Goal: Navigation & Orientation: Find specific page/section

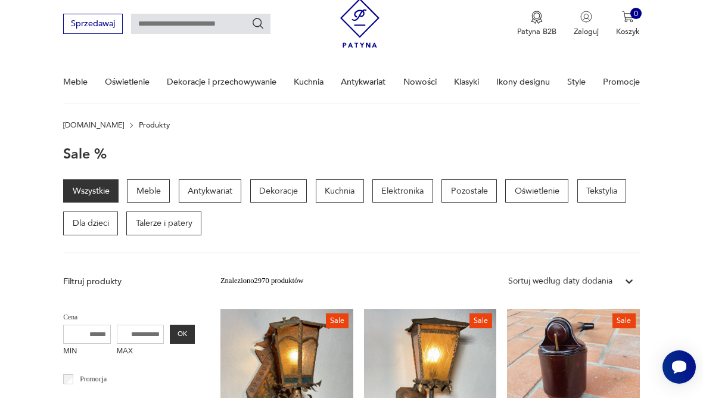
click at [287, 189] on p "Dekoracje" at bounding box center [278, 191] width 57 height 24
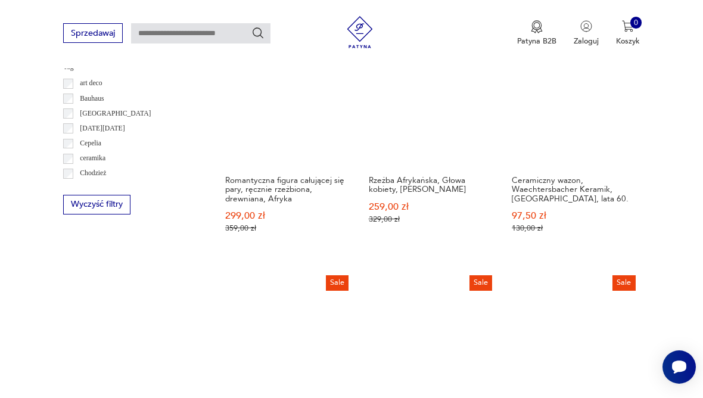
scroll to position [937, 0]
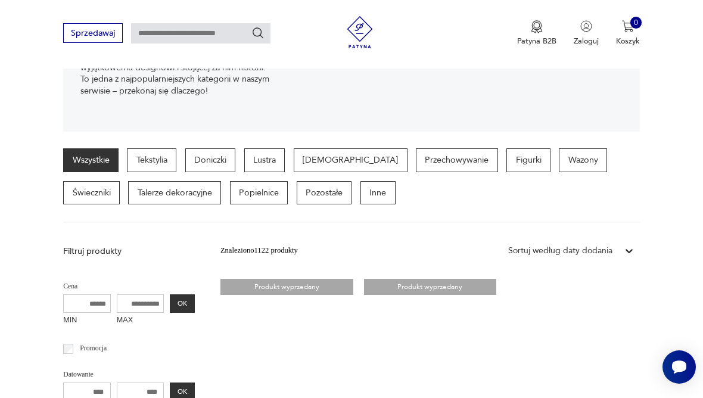
scroll to position [223, 0]
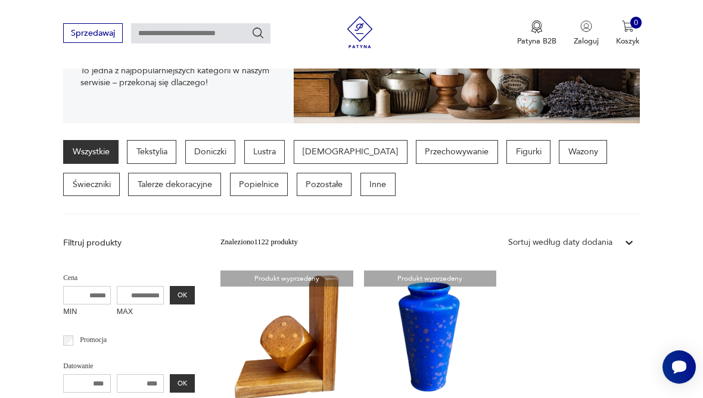
click at [216, 154] on p "Doniczki" at bounding box center [210, 152] width 51 height 24
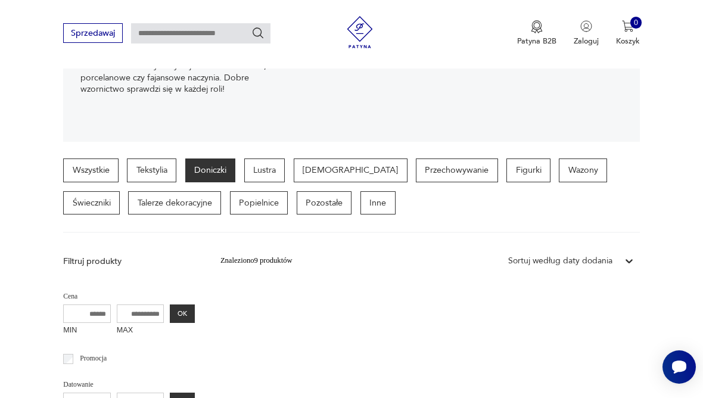
scroll to position [204, 0]
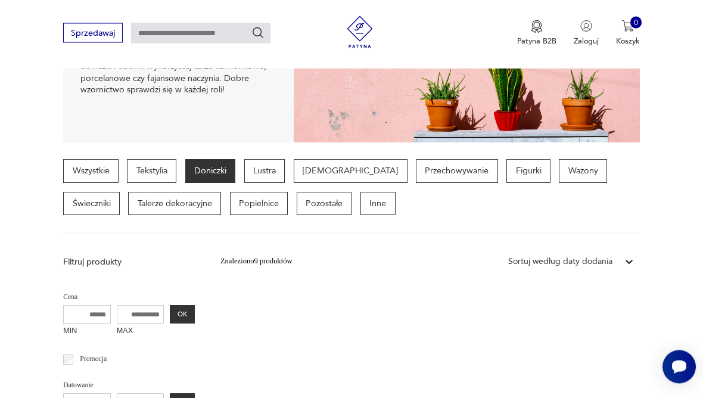
click at [231, 261] on div "Znaleziono 9 produktów" at bounding box center [256, 262] width 72 height 12
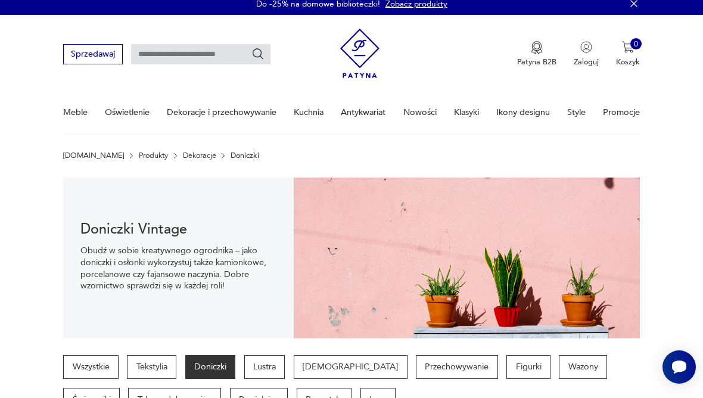
scroll to position [8, 0]
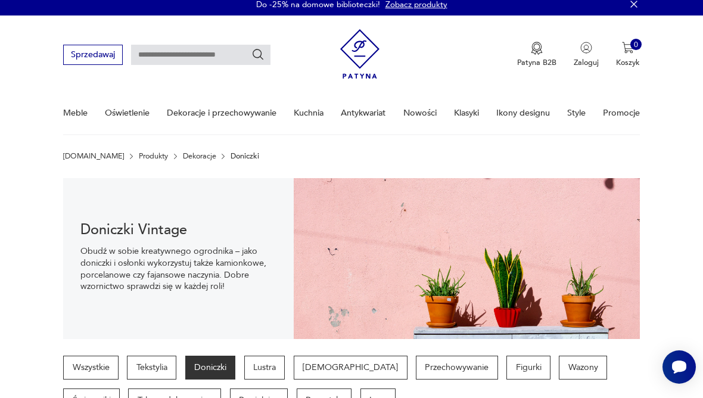
click at [560, 269] on img at bounding box center [467, 258] width 346 height 161
click at [573, 251] on img at bounding box center [467, 258] width 346 height 161
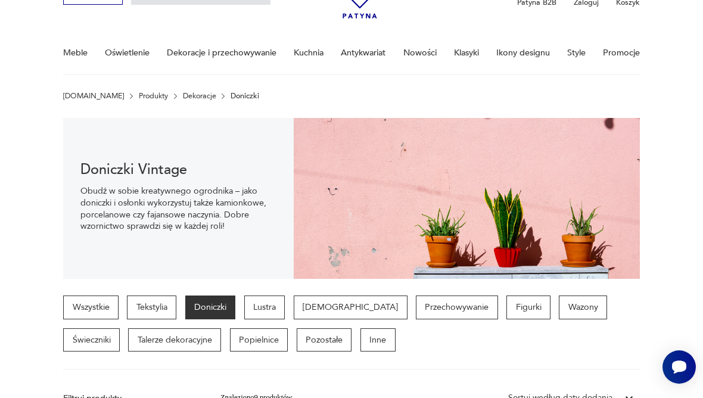
scroll to position [67, 0]
click at [101, 307] on link "Wszystkie" at bounding box center [90, 308] width 55 height 24
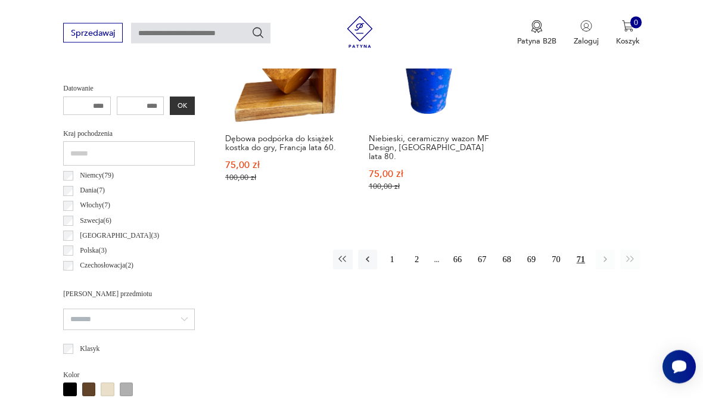
scroll to position [501, 0]
click at [418, 250] on button "2" at bounding box center [416, 259] width 19 height 19
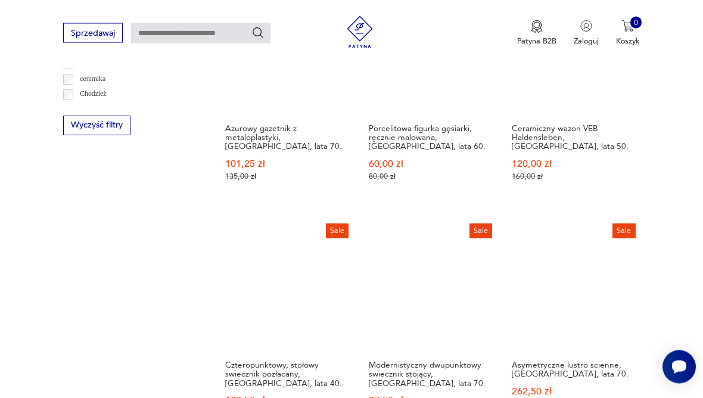
scroll to position [1003, 0]
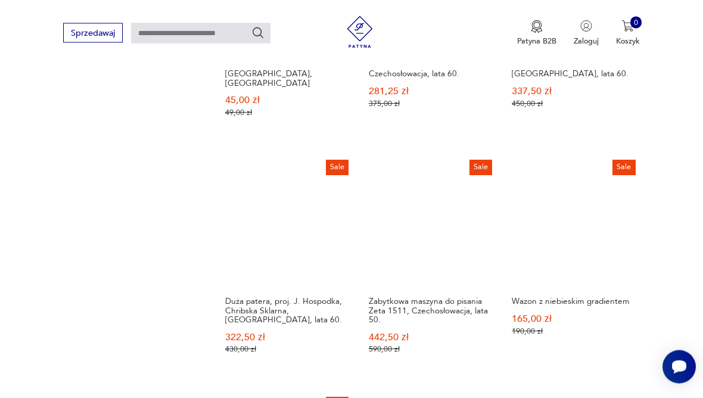
scroll to position [1303, 0]
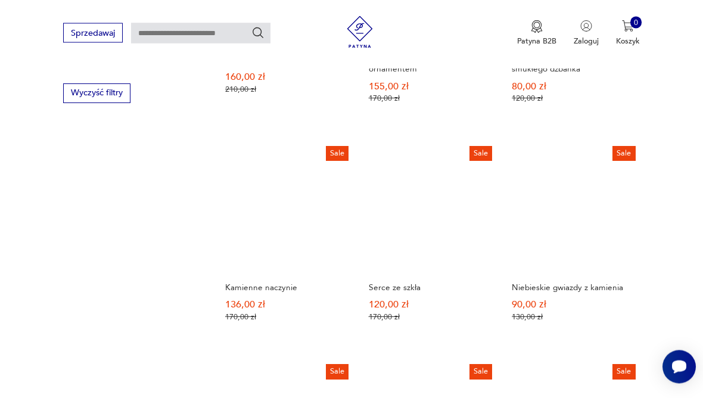
scroll to position [1039, 0]
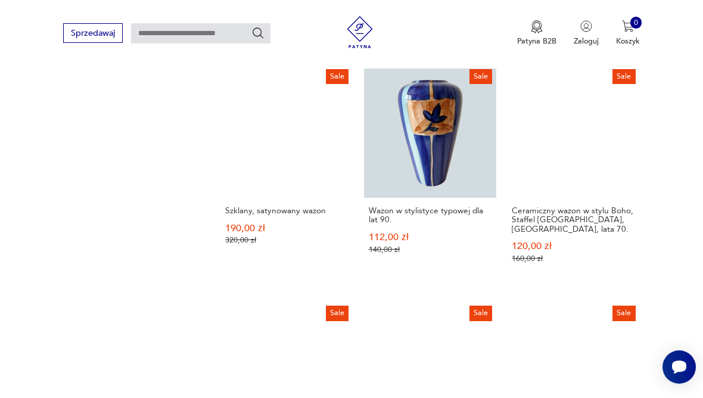
scroll to position [1104, 0]
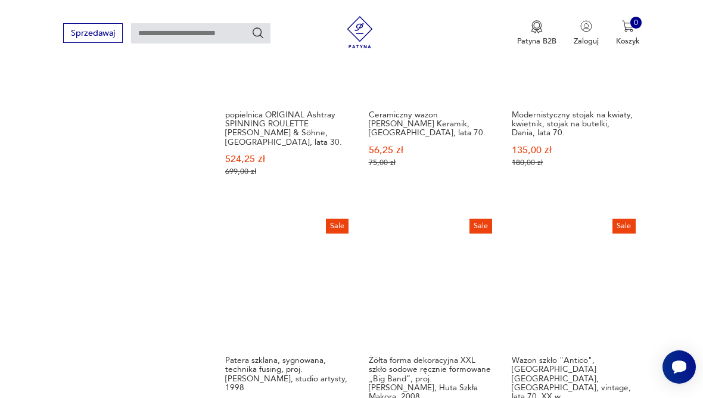
scroll to position [1270, 0]
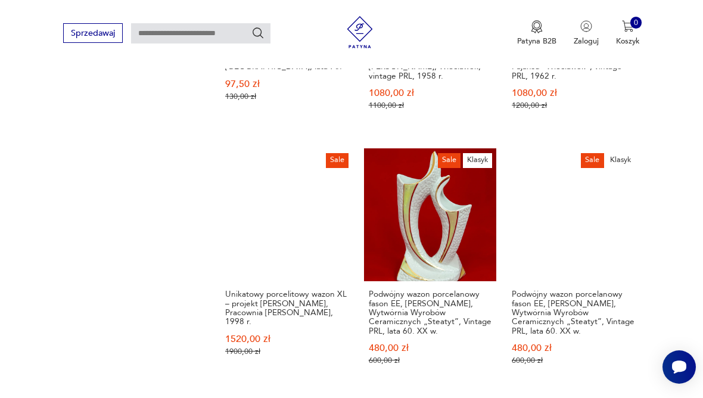
scroll to position [1079, 0]
